Goal: Transaction & Acquisition: Purchase product/service

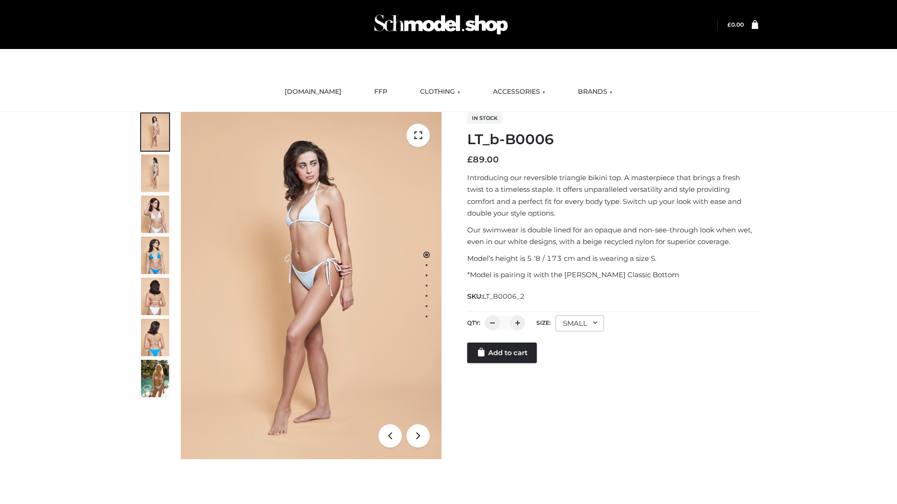
click at [503, 363] on link "Add to cart" at bounding box center [502, 353] width 70 height 21
